Goal: Transaction & Acquisition: Subscribe to service/newsletter

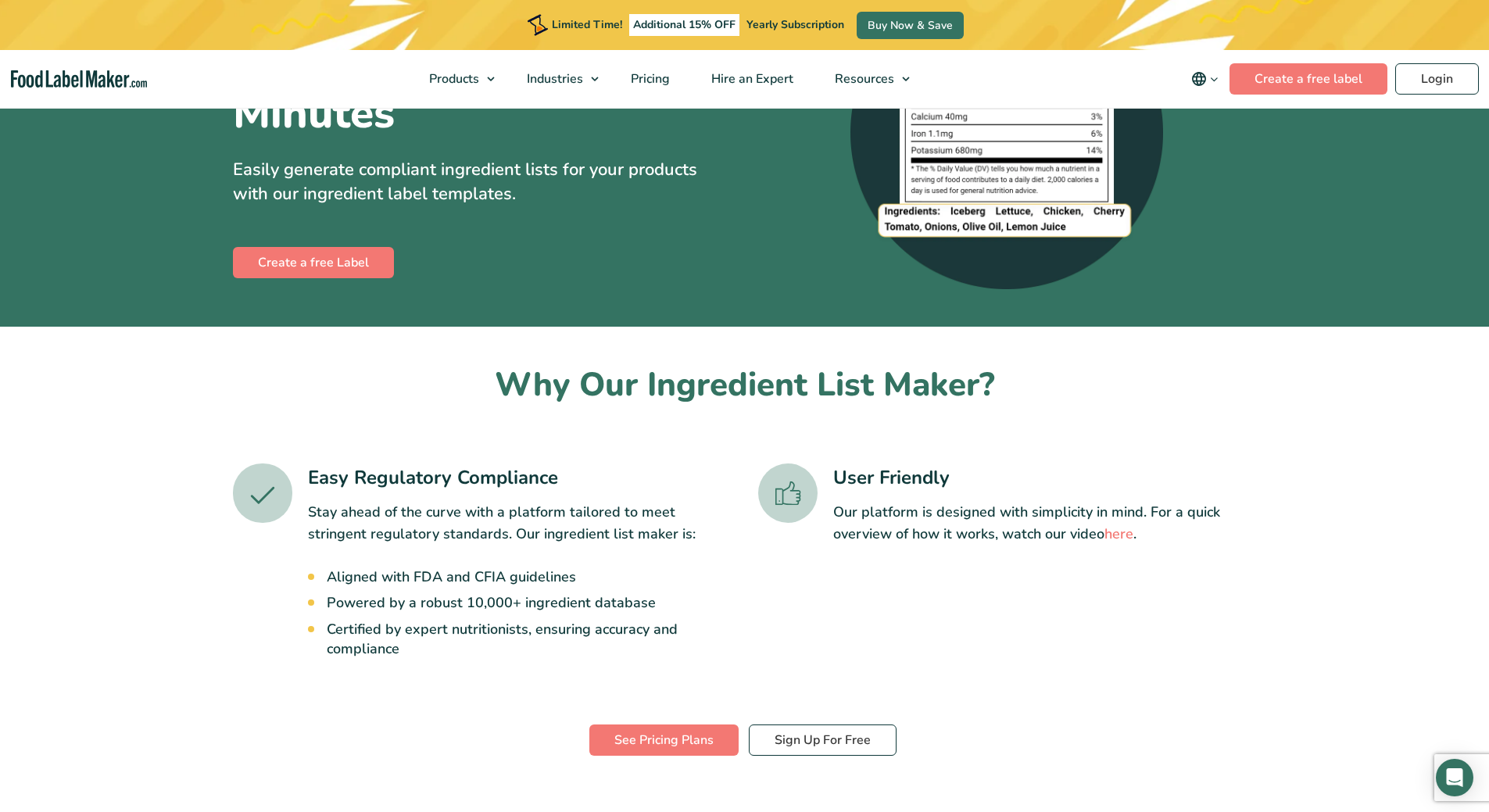
scroll to position [293, 0]
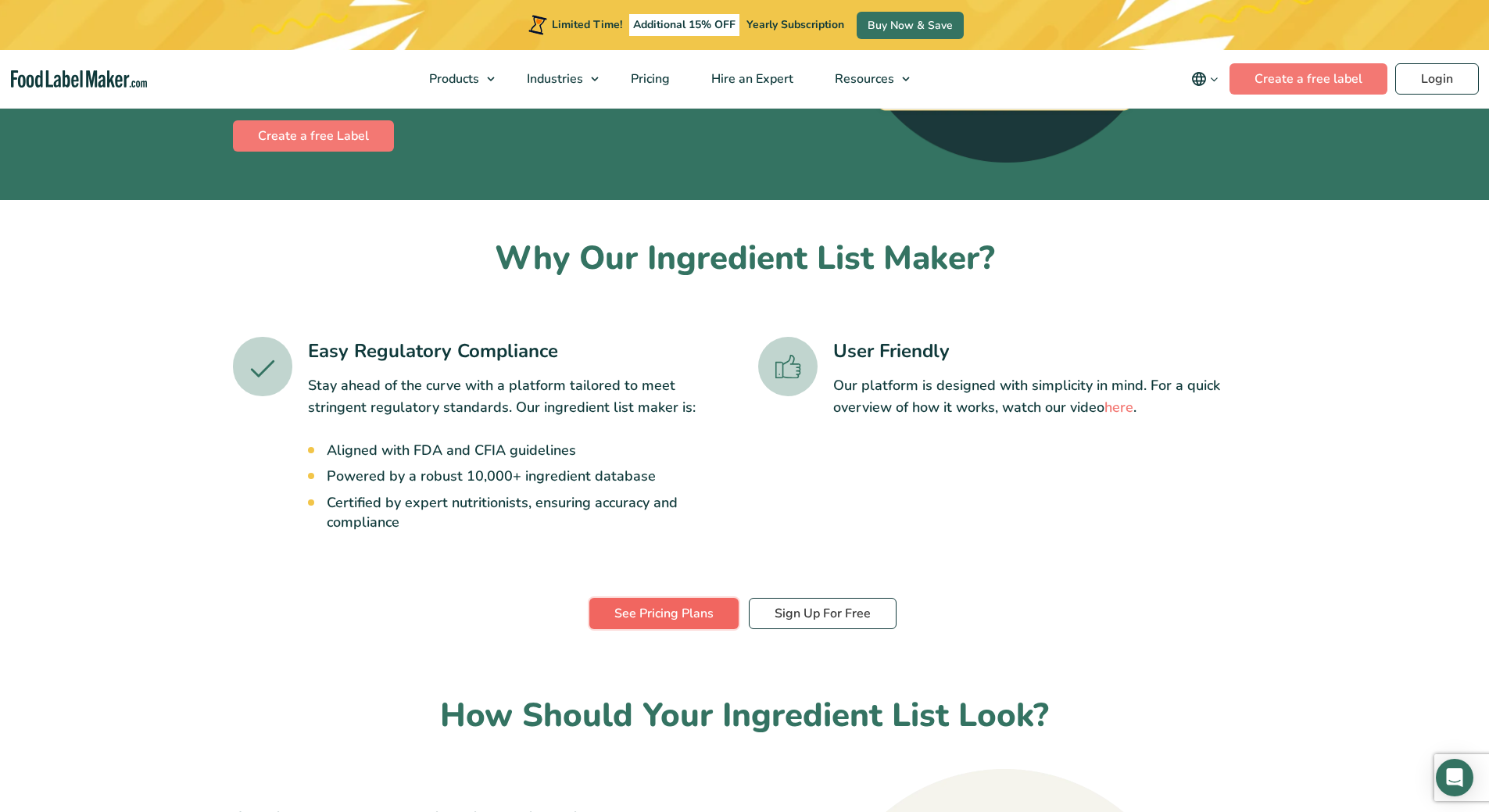
click at [691, 619] on link "See Pricing Plans" at bounding box center [664, 613] width 149 height 31
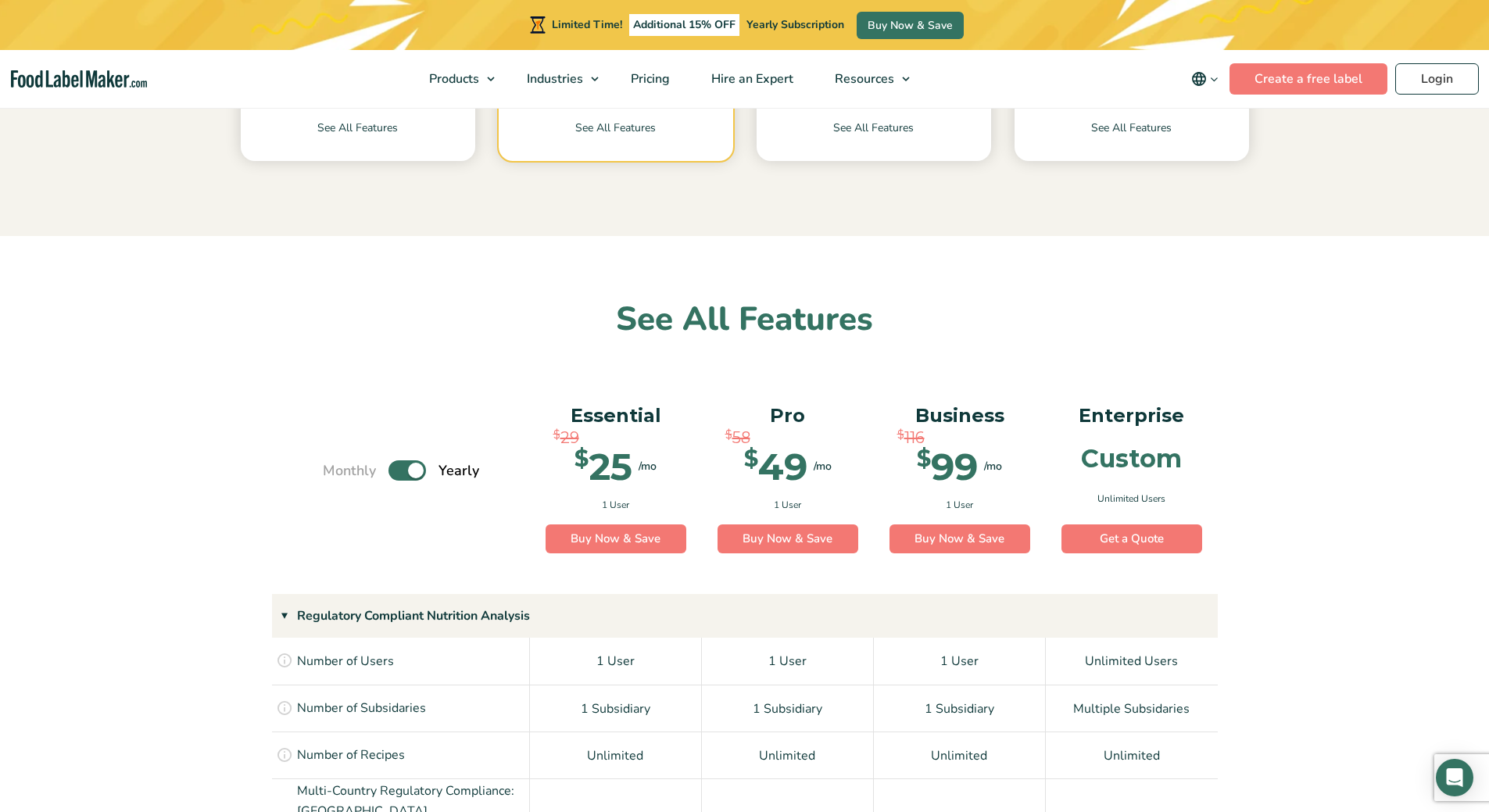
scroll to position [820, 0]
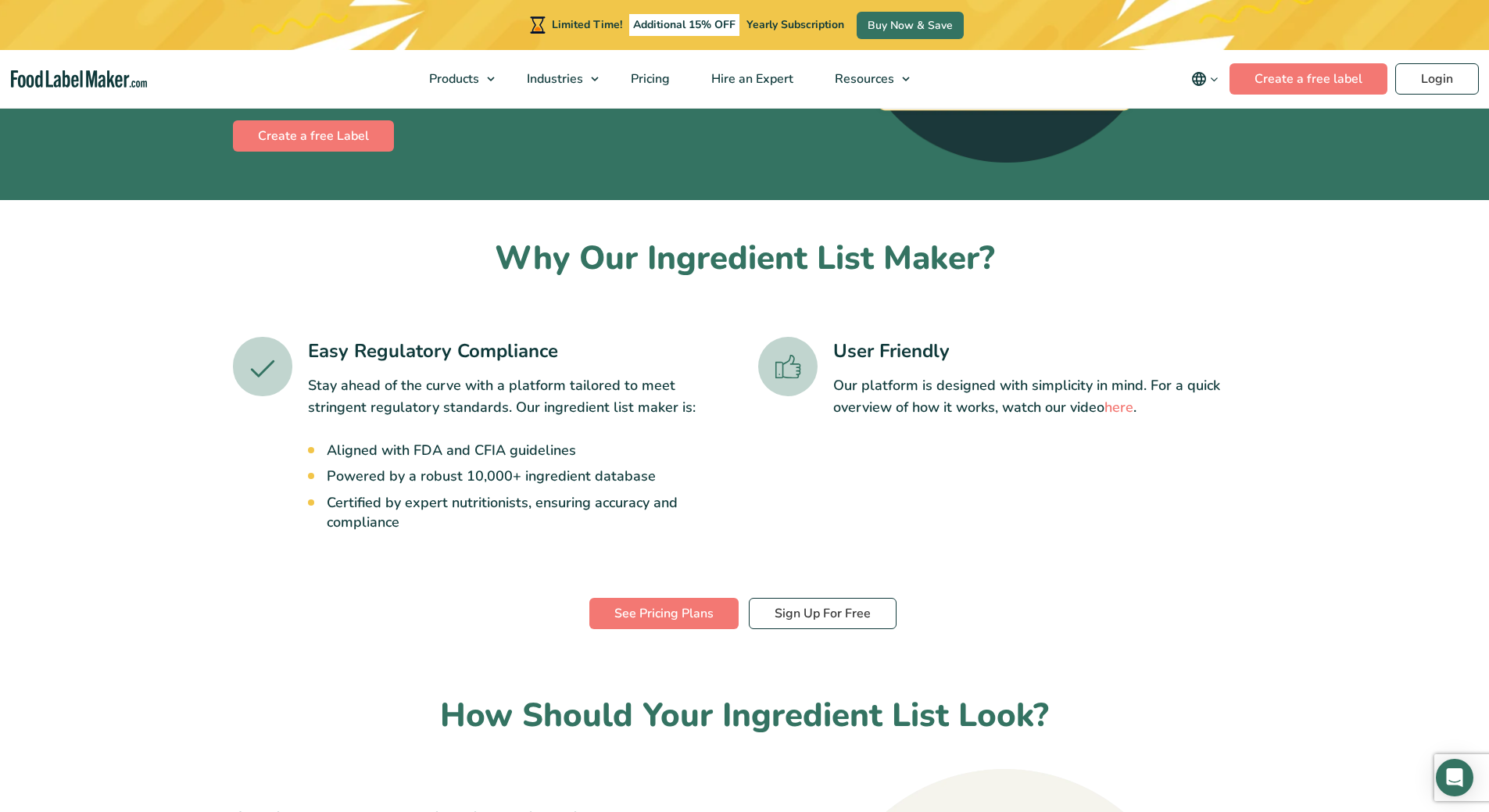
scroll to position [585, 0]
